Goal: Complete application form: Complete application form

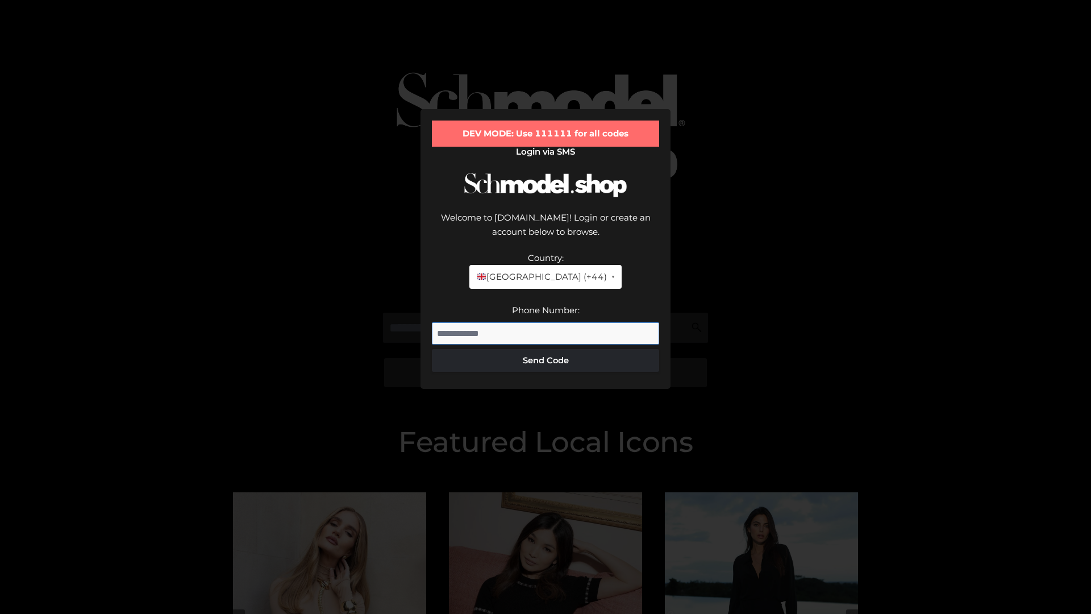
click at [545, 322] on input "Phone Number:" at bounding box center [545, 333] width 227 height 23
type input "**********"
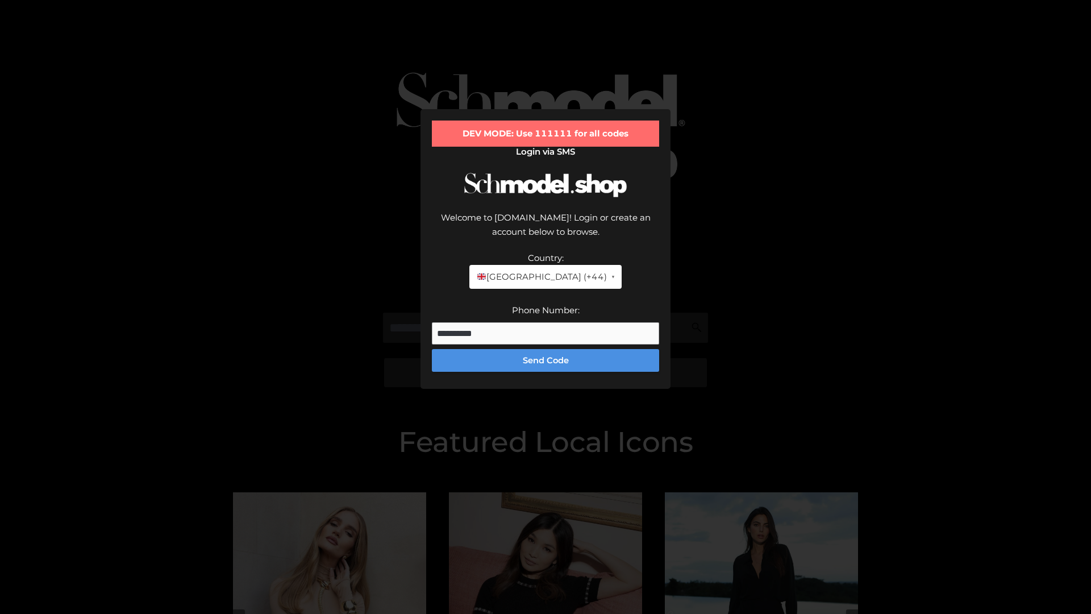
click at [545, 349] on button "Send Code" at bounding box center [545, 360] width 227 height 23
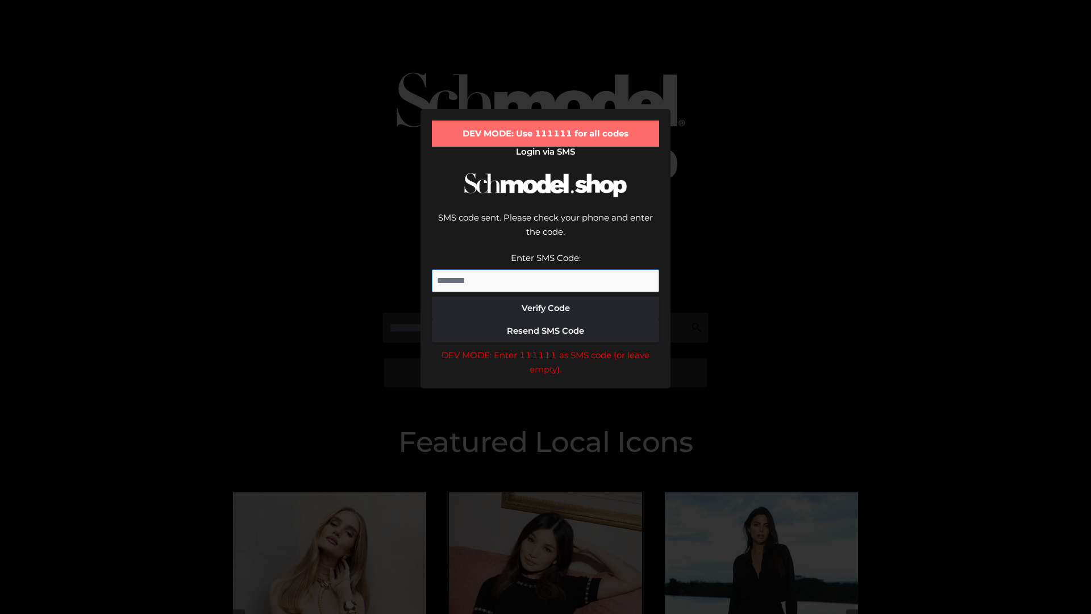
click at [545, 269] on input "Enter SMS Code:" at bounding box center [545, 280] width 227 height 23
type input "******"
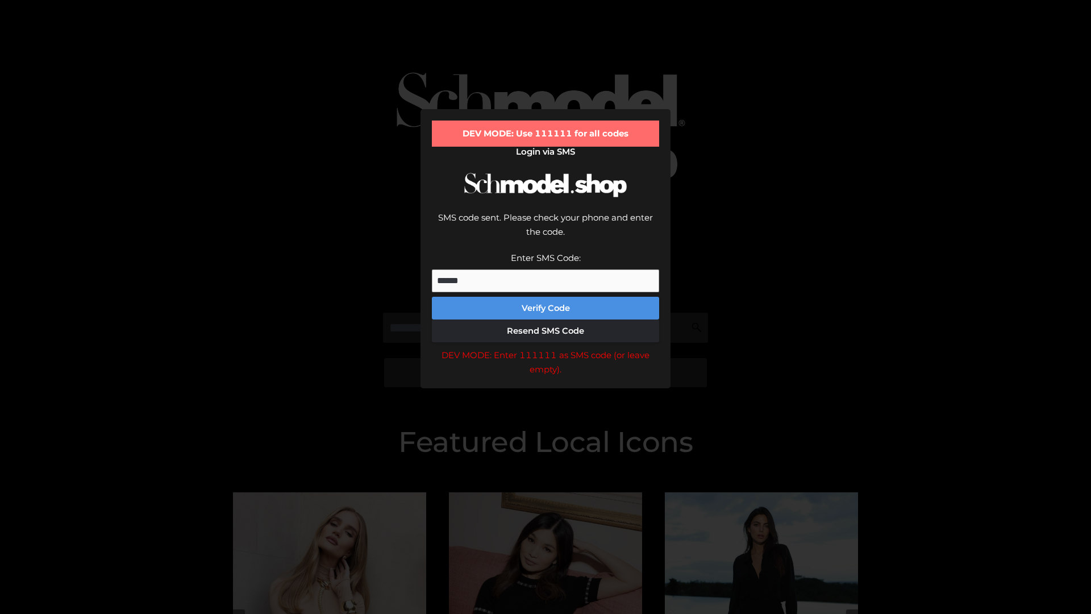
click at [545, 297] on button "Verify Code" at bounding box center [545, 308] width 227 height 23
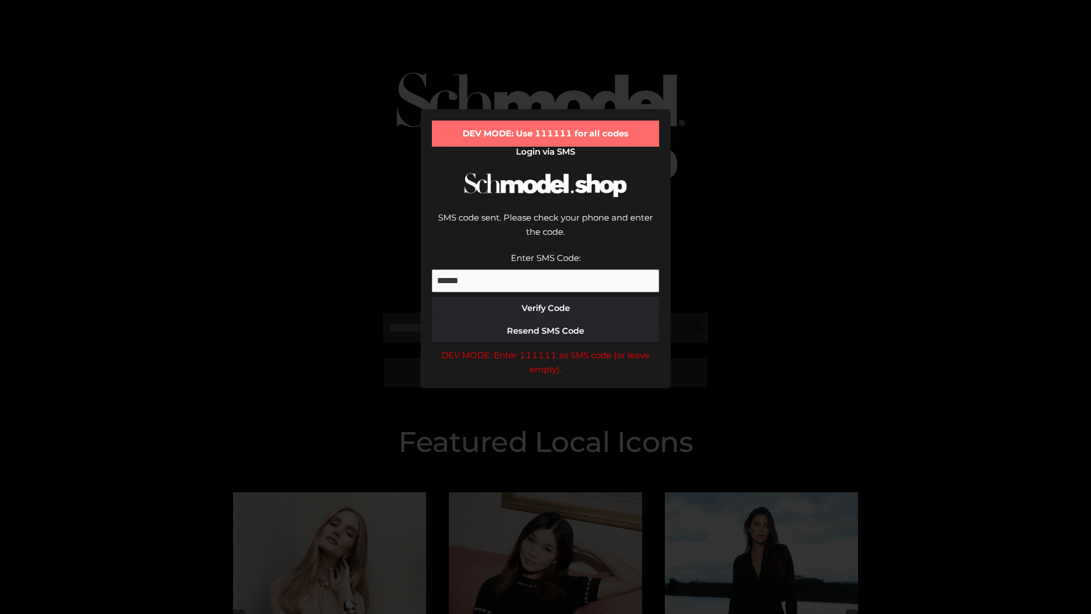
click at [545, 348] on div "DEV MODE: Enter 111111 as SMS code (or leave empty)." at bounding box center [545, 362] width 227 height 29
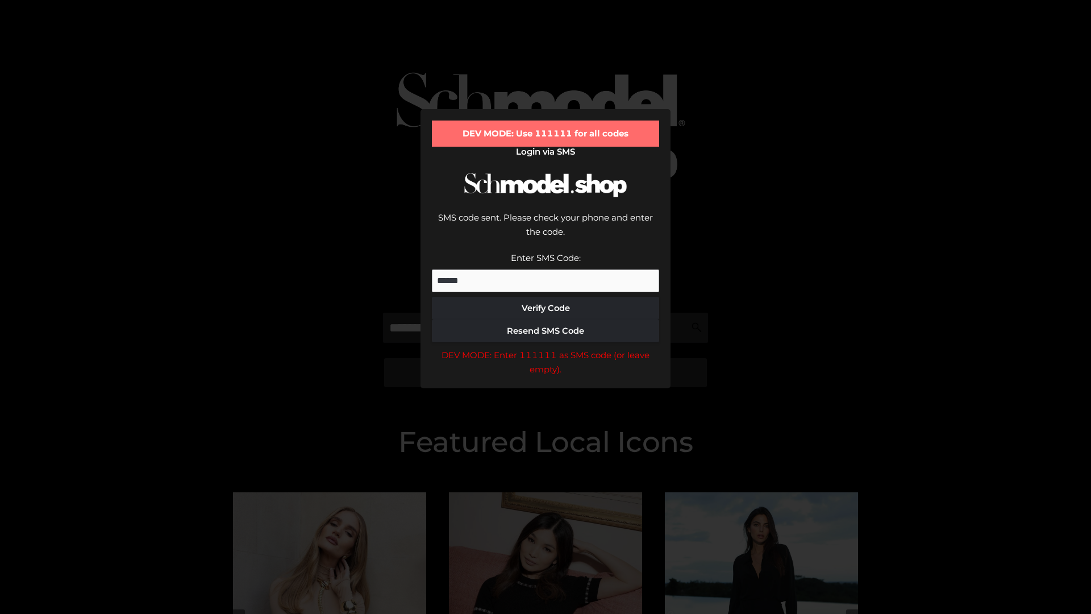
click at [545, 348] on div "DEV MODE: Enter 111111 as SMS code (or leave empty)." at bounding box center [545, 362] width 227 height 29
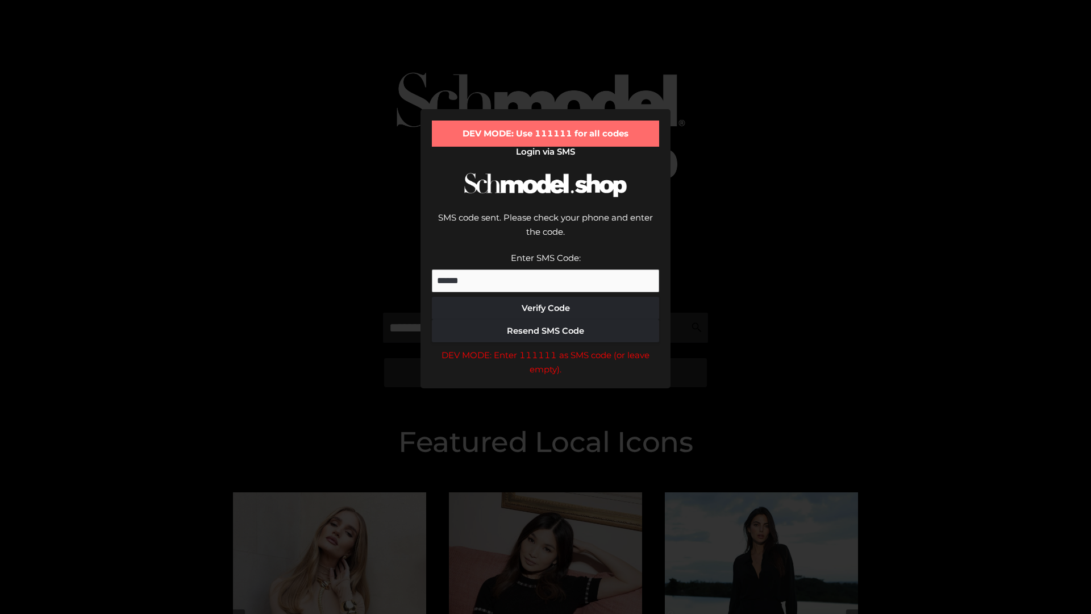
click at [545, 348] on div "DEV MODE: Enter 111111 as SMS code (or leave empty)." at bounding box center [545, 362] width 227 height 29
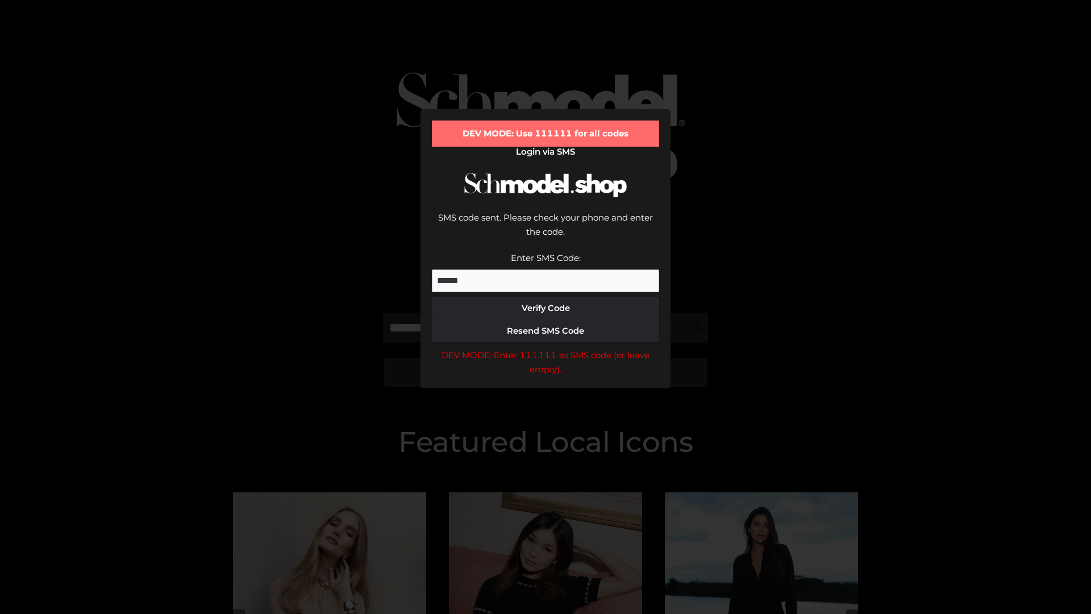
click at [545, 348] on div "DEV MODE: Enter 111111 as SMS code (or leave empty)." at bounding box center [545, 362] width 227 height 29
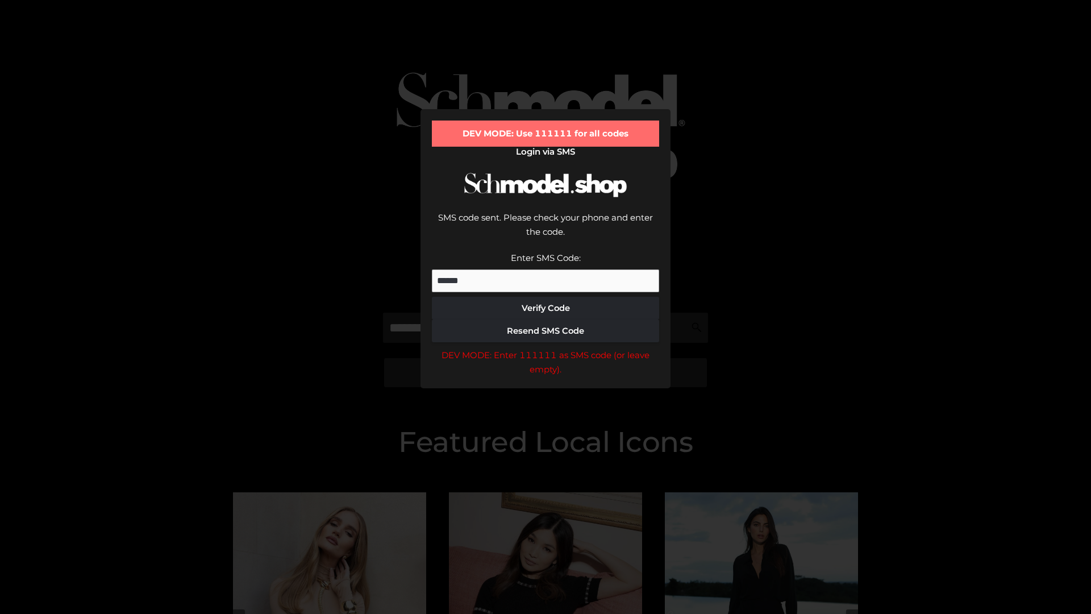
click at [545, 348] on div "DEV MODE: Enter 111111 as SMS code (or leave empty)." at bounding box center [545, 362] width 227 height 29
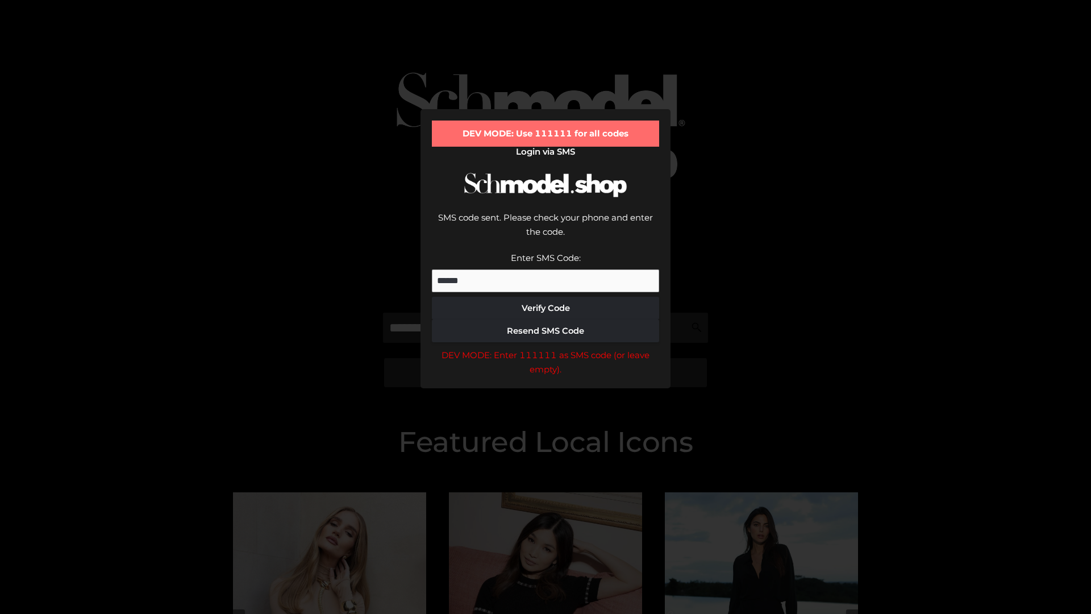
click at [545, 348] on div "DEV MODE: Enter 111111 as SMS code (or leave empty)." at bounding box center [545, 362] width 227 height 29
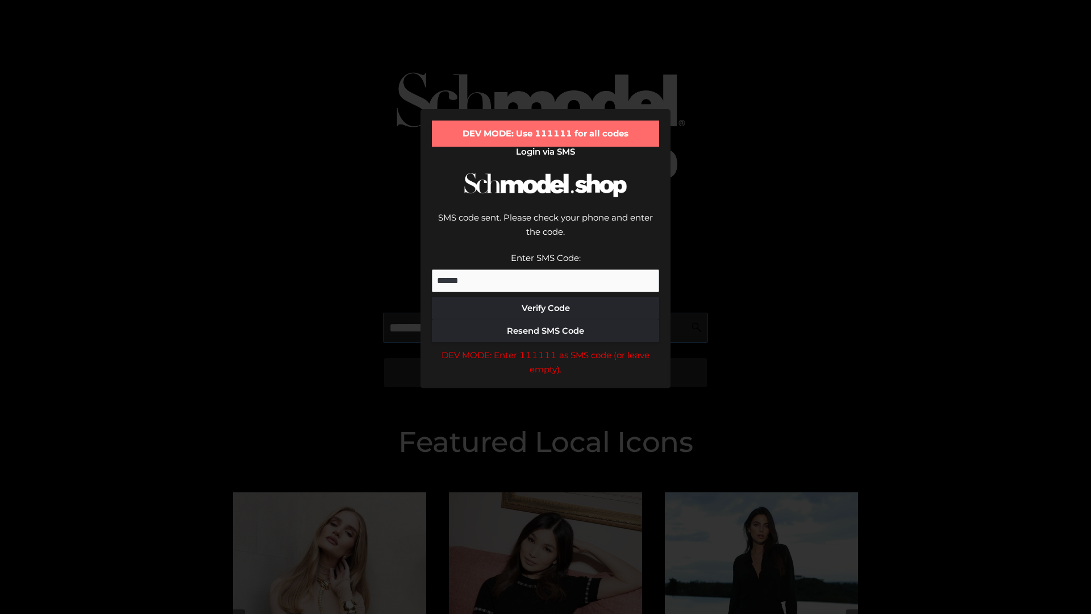
scroll to position [0, 59]
click at [545, 348] on div "DEV MODE: Enter 111111 as SMS code (or leave empty)." at bounding box center [545, 362] width 227 height 29
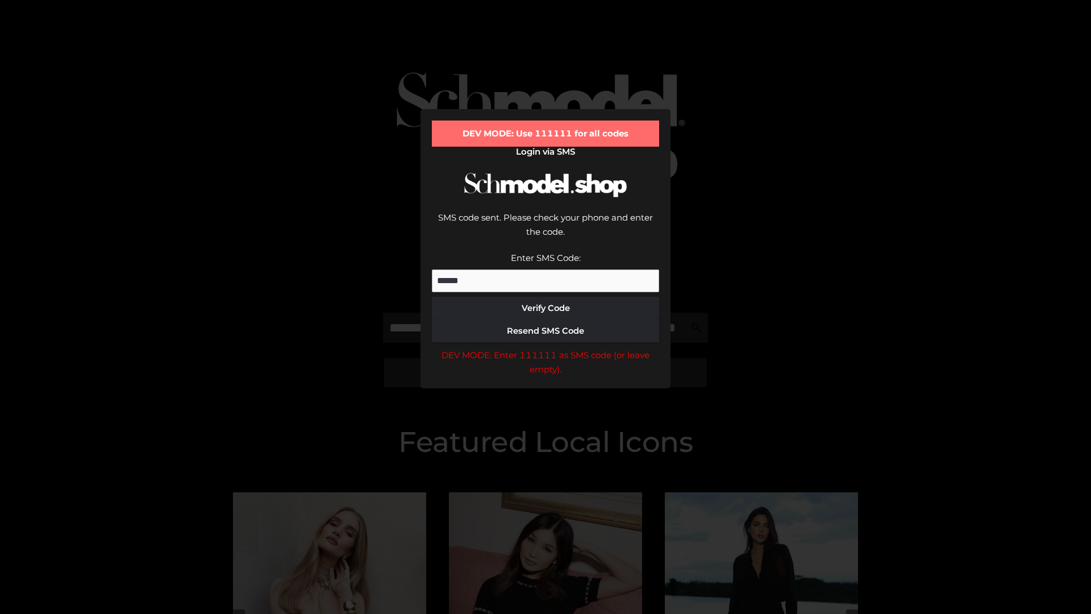
click at [545, 348] on div "DEV MODE: Enter 111111 as SMS code (or leave empty)." at bounding box center [545, 362] width 227 height 29
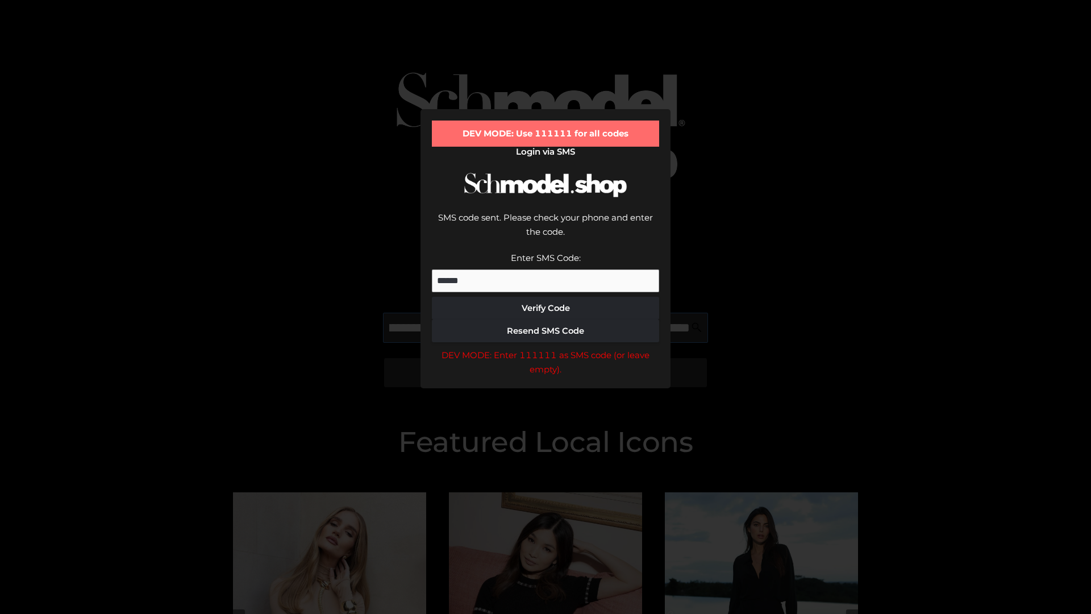
scroll to position [0, 124]
click at [545, 348] on div "DEV MODE: Enter 111111 as SMS code (or leave empty)." at bounding box center [545, 362] width 227 height 29
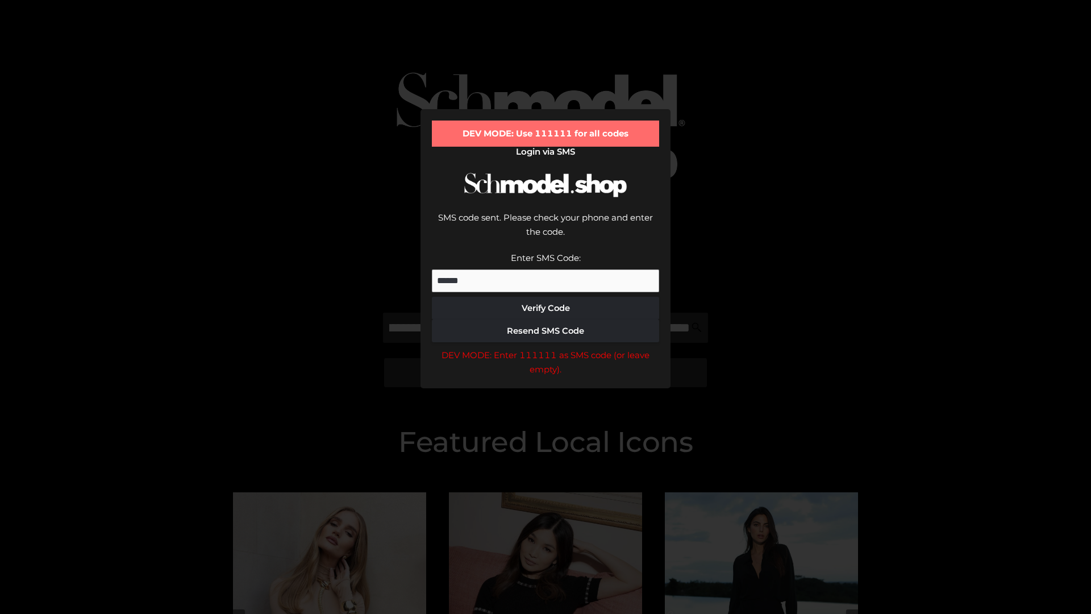
click at [545, 348] on div "DEV MODE: Enter 111111 as SMS code (or leave empty)." at bounding box center [545, 362] width 227 height 29
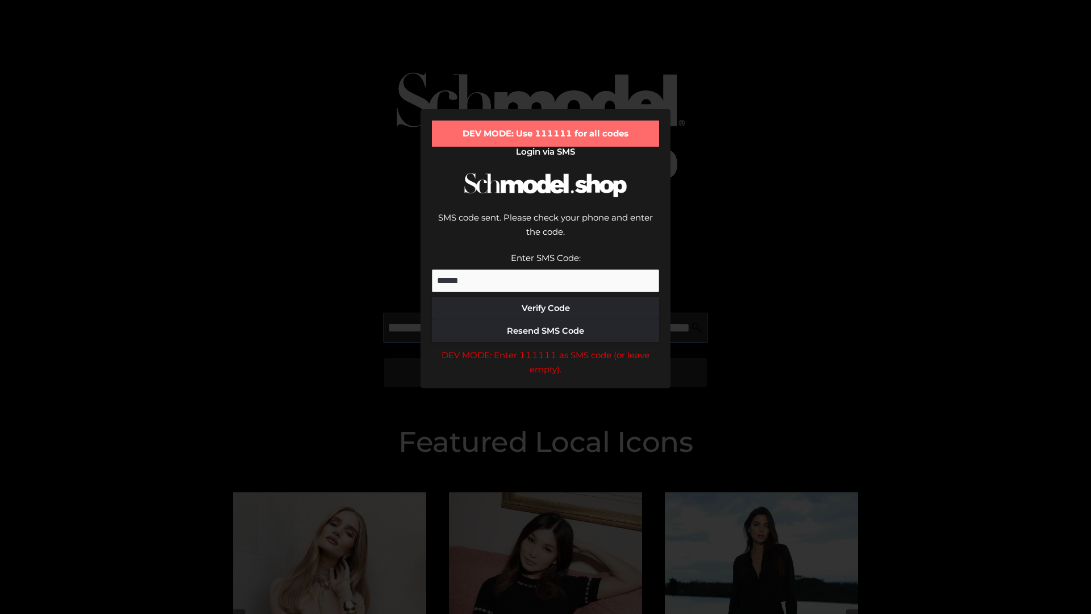
scroll to position [0, 193]
click at [545, 348] on div "DEV MODE: Enter 111111 as SMS code (or leave empty)." at bounding box center [545, 362] width 227 height 29
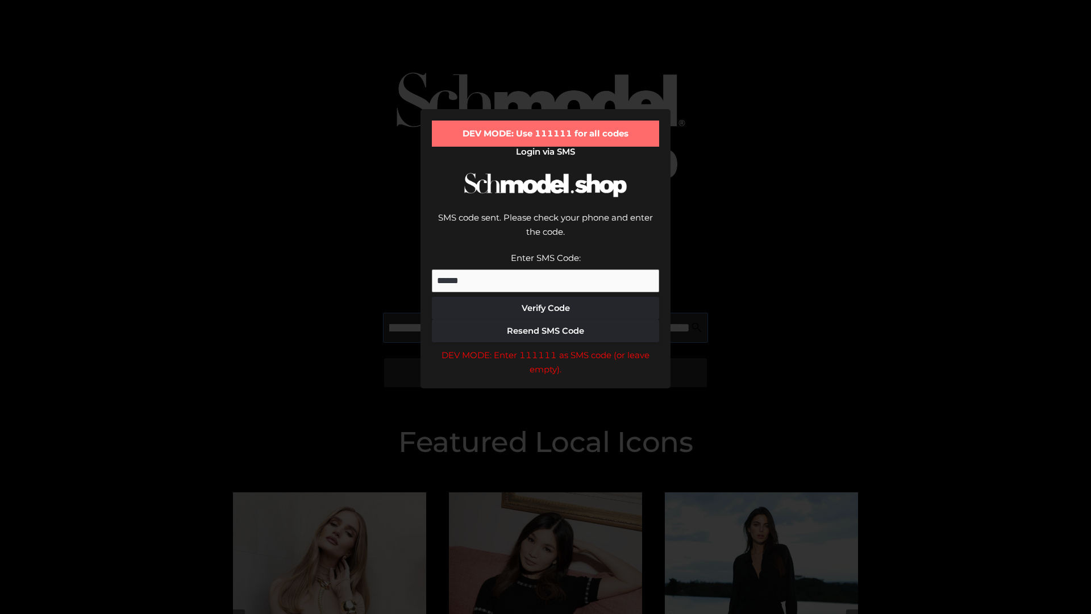
type input "**********"
